Goal: Navigation & Orientation: Find specific page/section

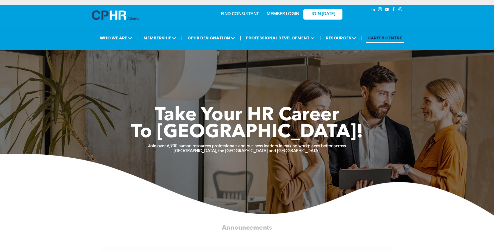
click at [277, 14] on link "MEMBER LOGIN" at bounding box center [283, 14] width 33 height 4
